Goal: Transaction & Acquisition: Obtain resource

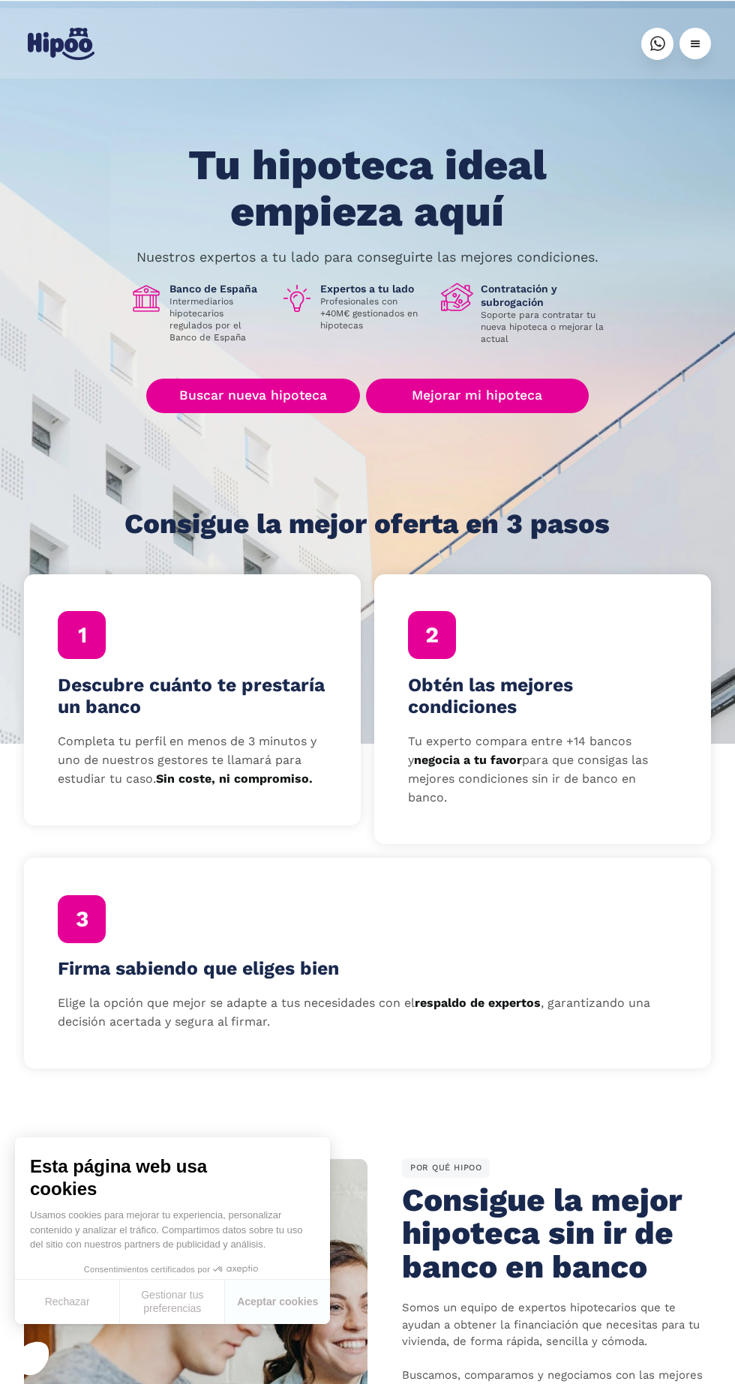
click at [223, 392] on link "Buscar nueva hipoteca" at bounding box center [253, 396] width 214 height 34
